Goal: Task Accomplishment & Management: Complete application form

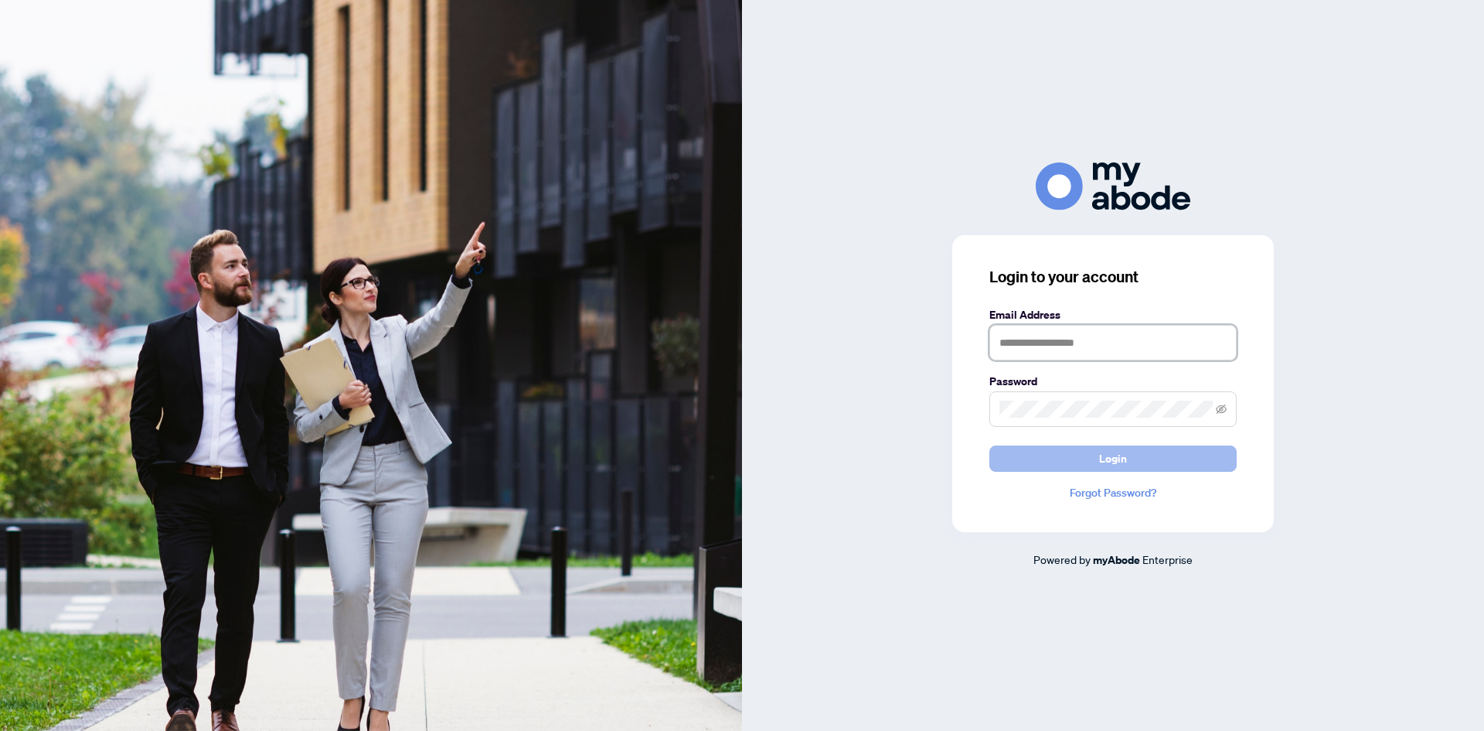
type input "**********"
click at [1116, 453] on span "Login" at bounding box center [1113, 458] width 28 height 25
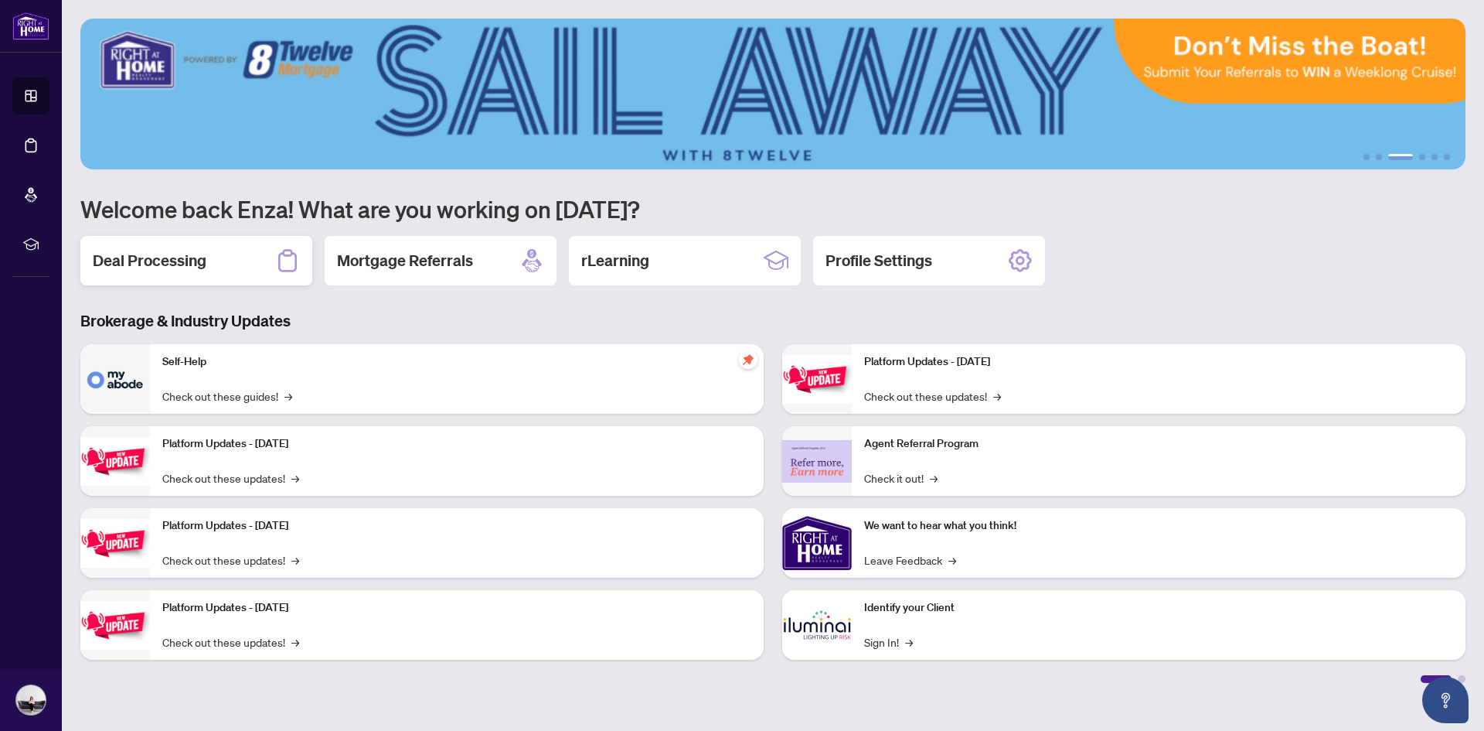
click at [162, 264] on h2 "Deal Processing" at bounding box center [150, 261] width 114 height 22
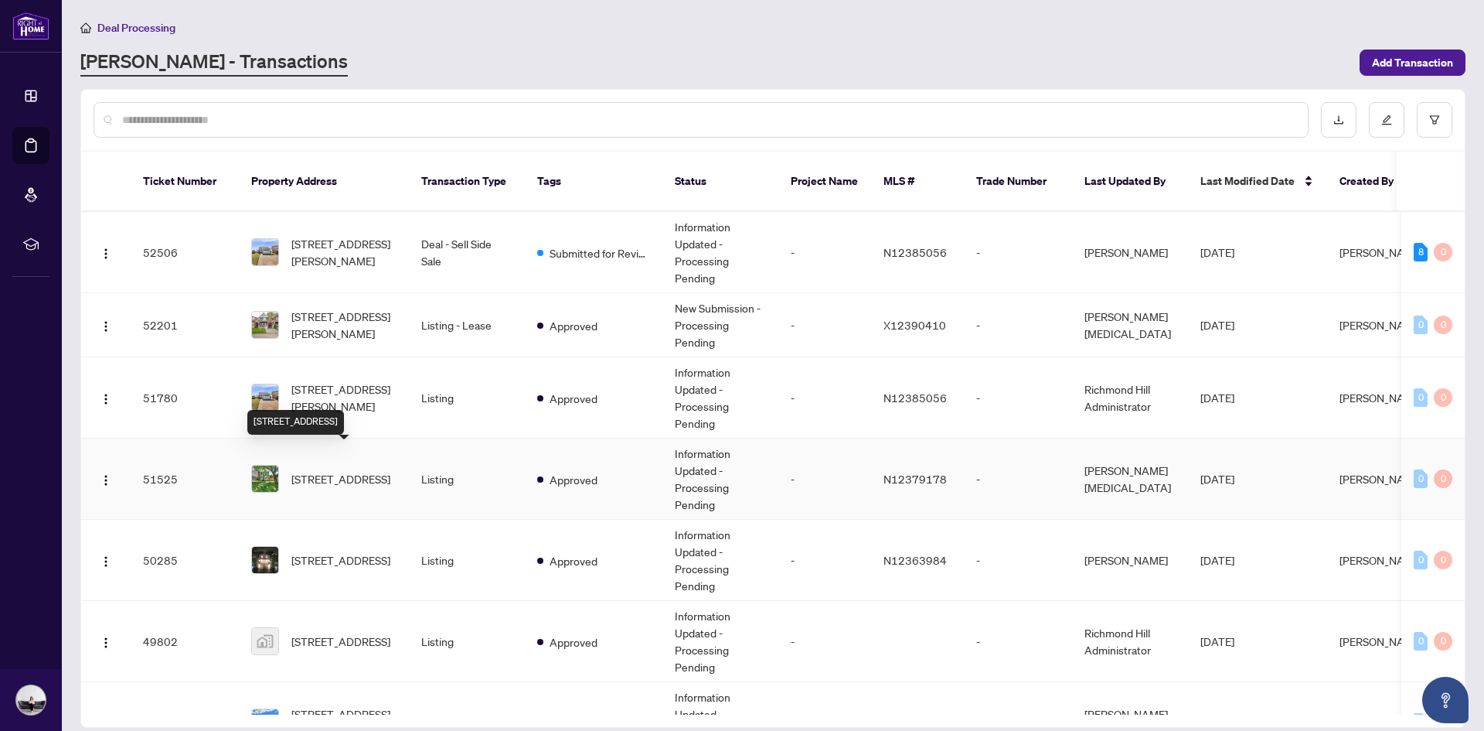
click at [325, 470] on span "25 Castle Rock Dr, Richmond Hill, Ontario L4C 5A3, Canada" at bounding box center [340, 478] width 99 height 17
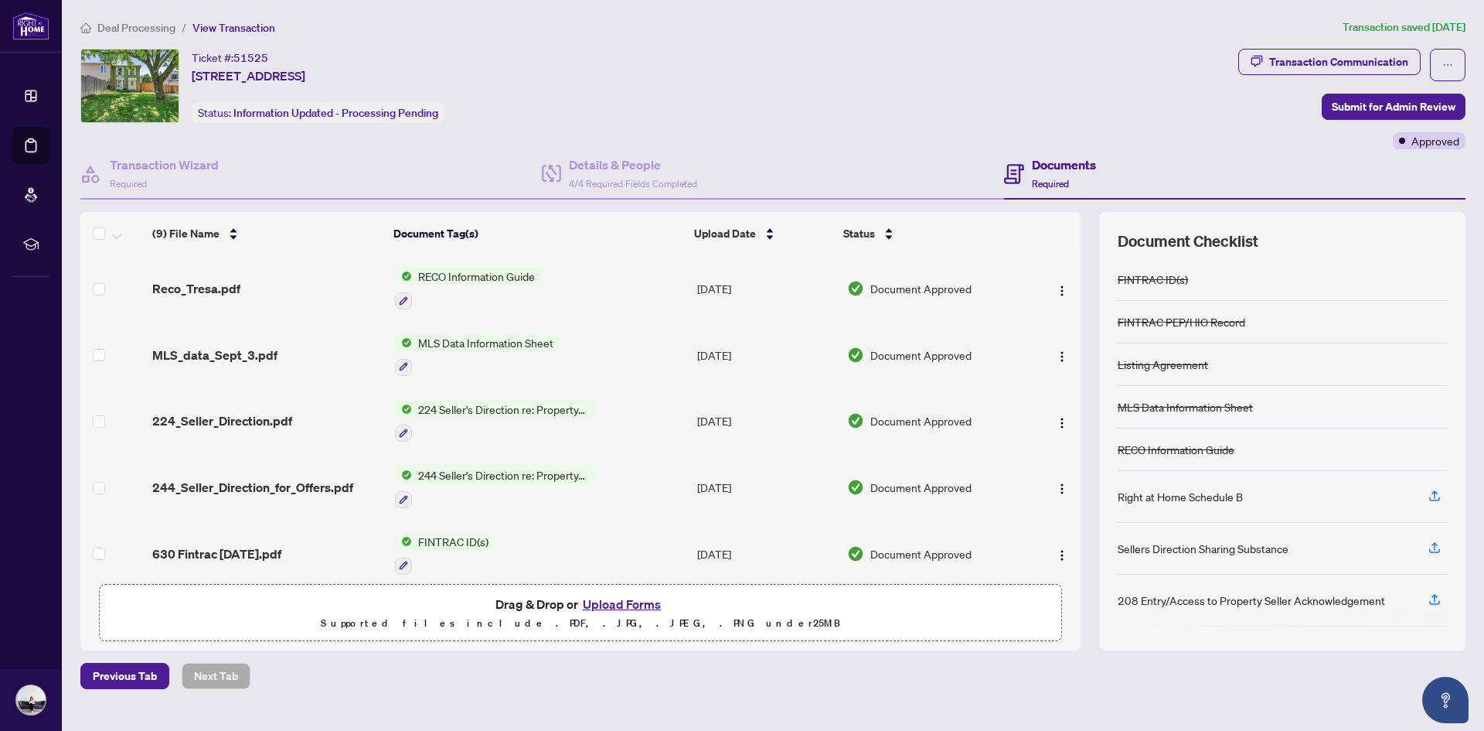
click at [638, 605] on button "Upload Forms" at bounding box center [621, 604] width 87 height 20
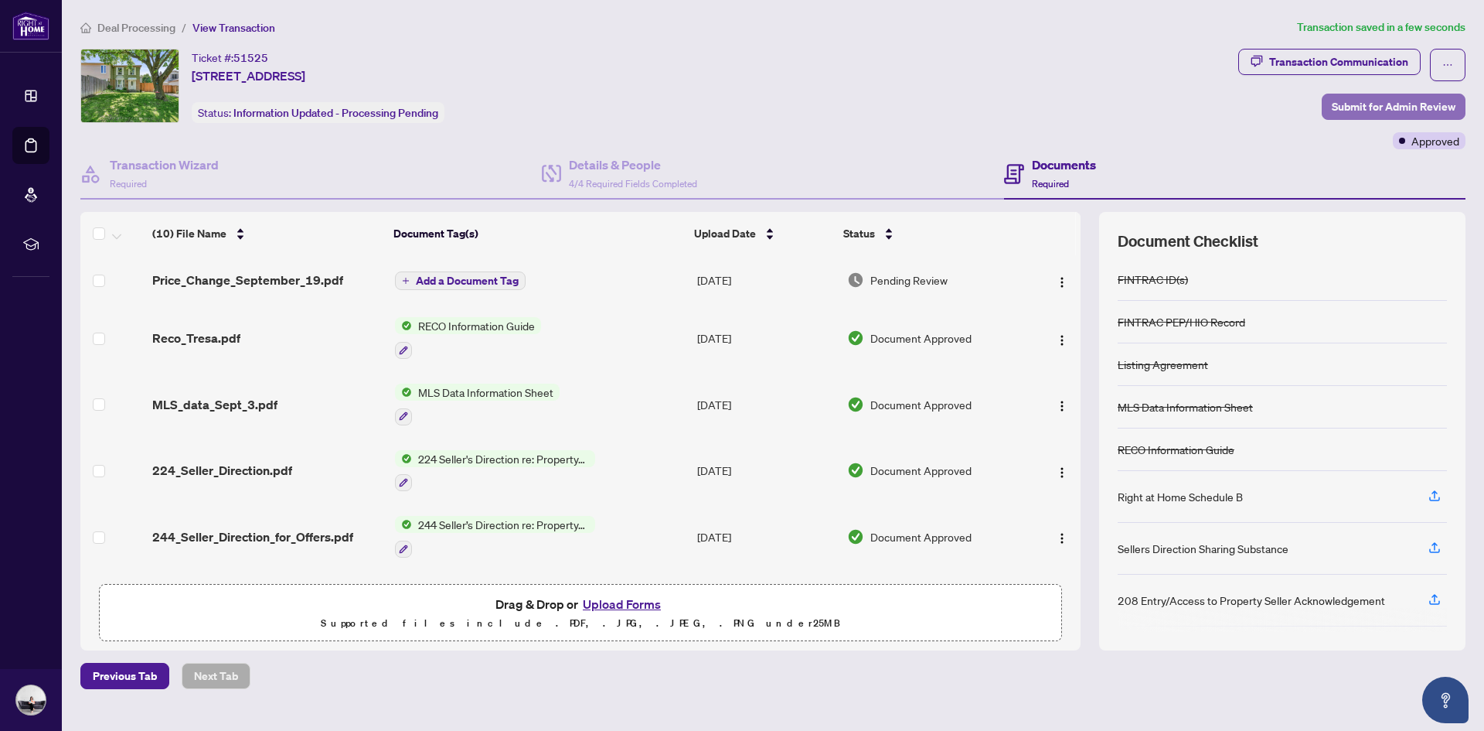
click at [1377, 103] on span "Submit for Admin Review" at bounding box center [1394, 106] width 124 height 25
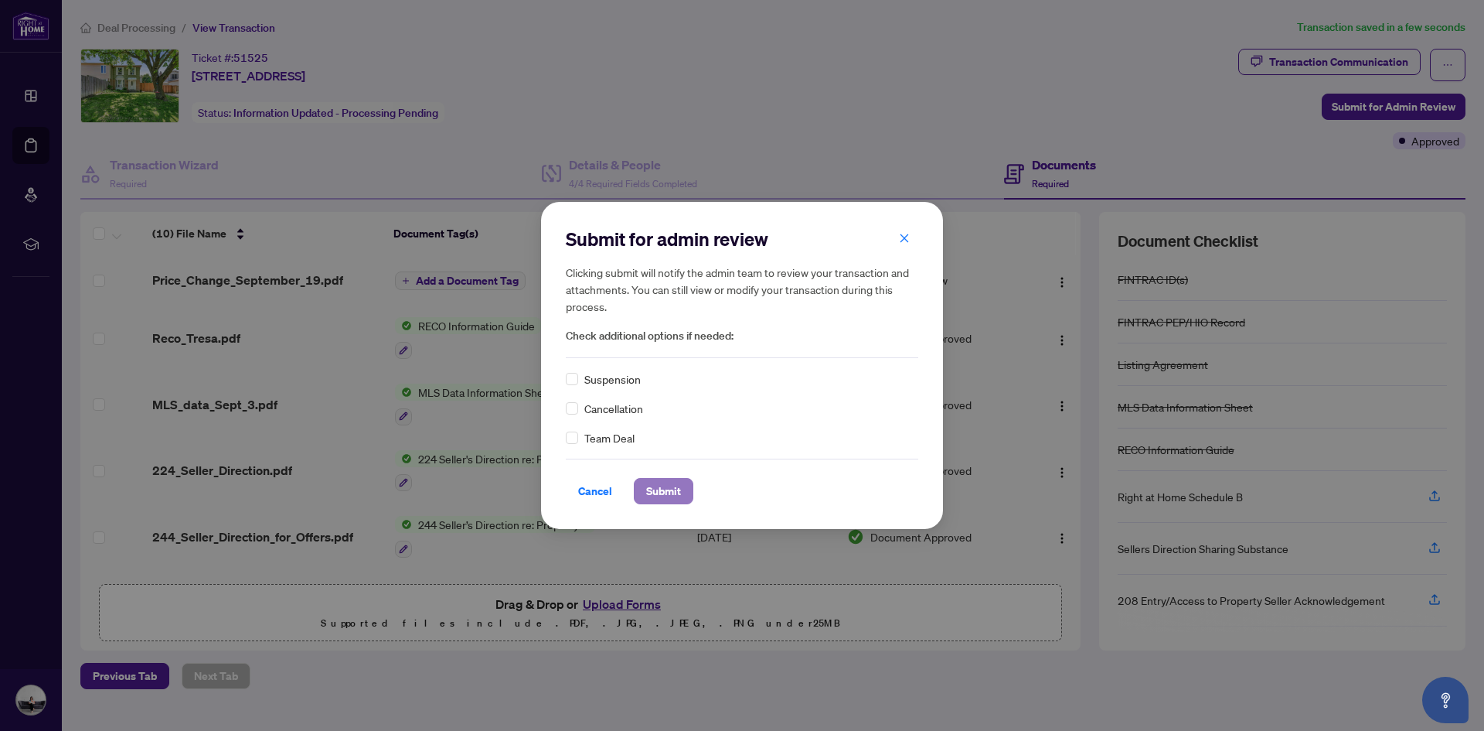
click at [664, 495] on span "Submit" at bounding box center [663, 491] width 35 height 25
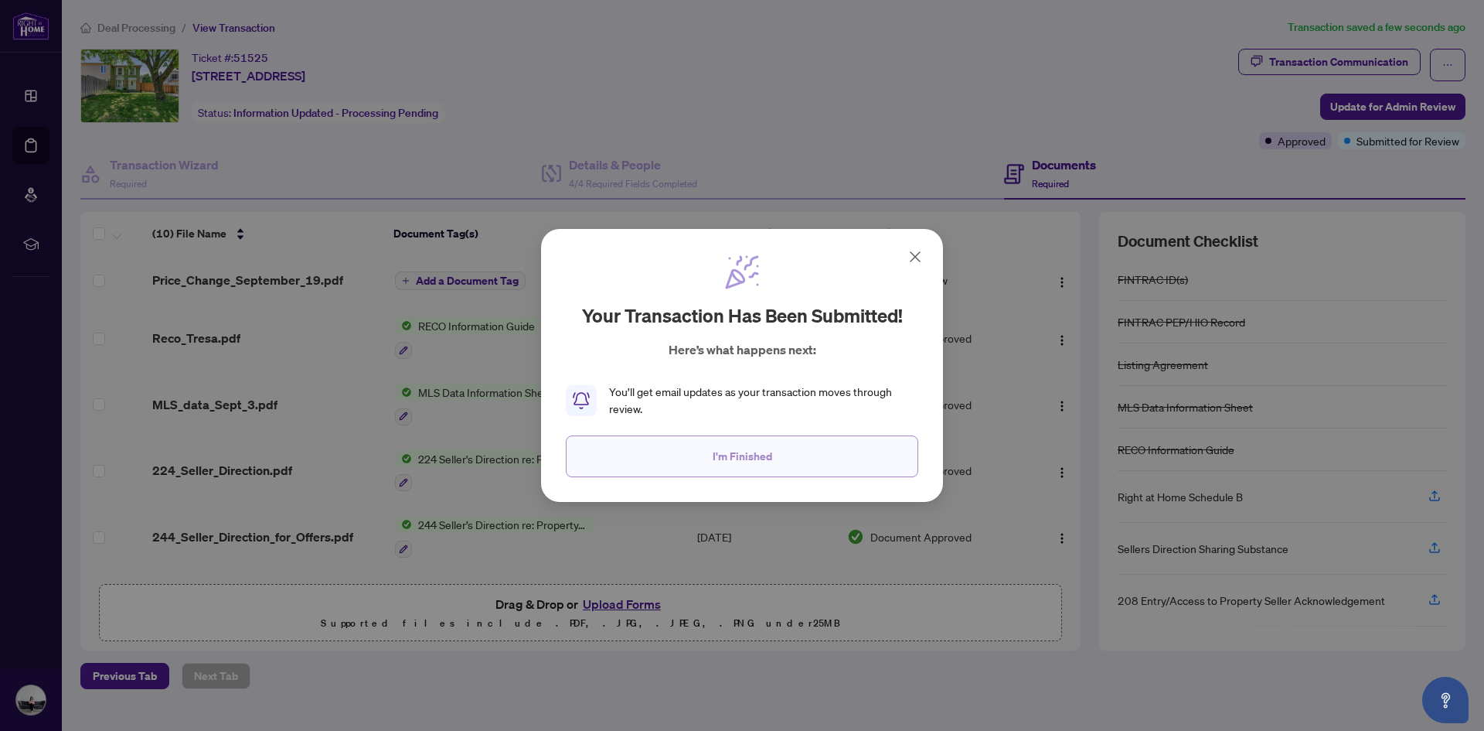
click at [783, 458] on button "I'm Finished" at bounding box center [742, 456] width 353 height 42
